Goal: Information Seeking & Learning: Learn about a topic

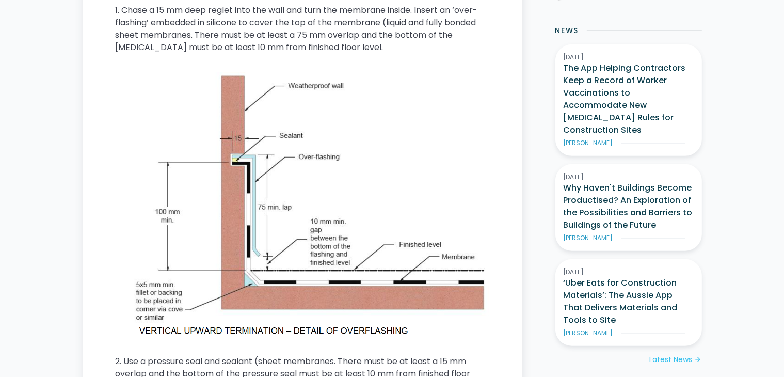
scroll to position [598, 0]
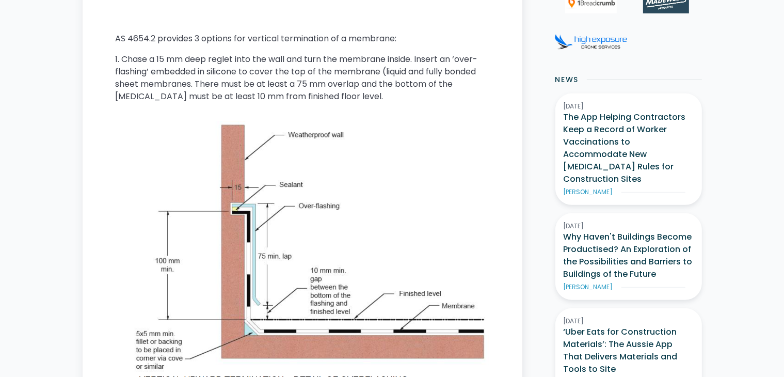
scroll to position [0, 0]
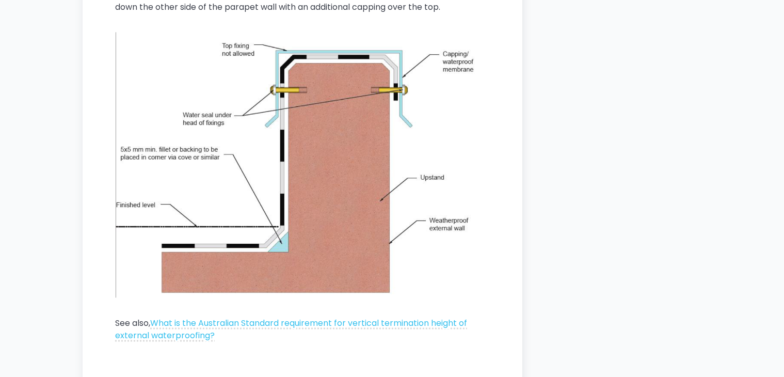
scroll to position [1652, 0]
